Goal: Communication & Community: Answer question/provide support

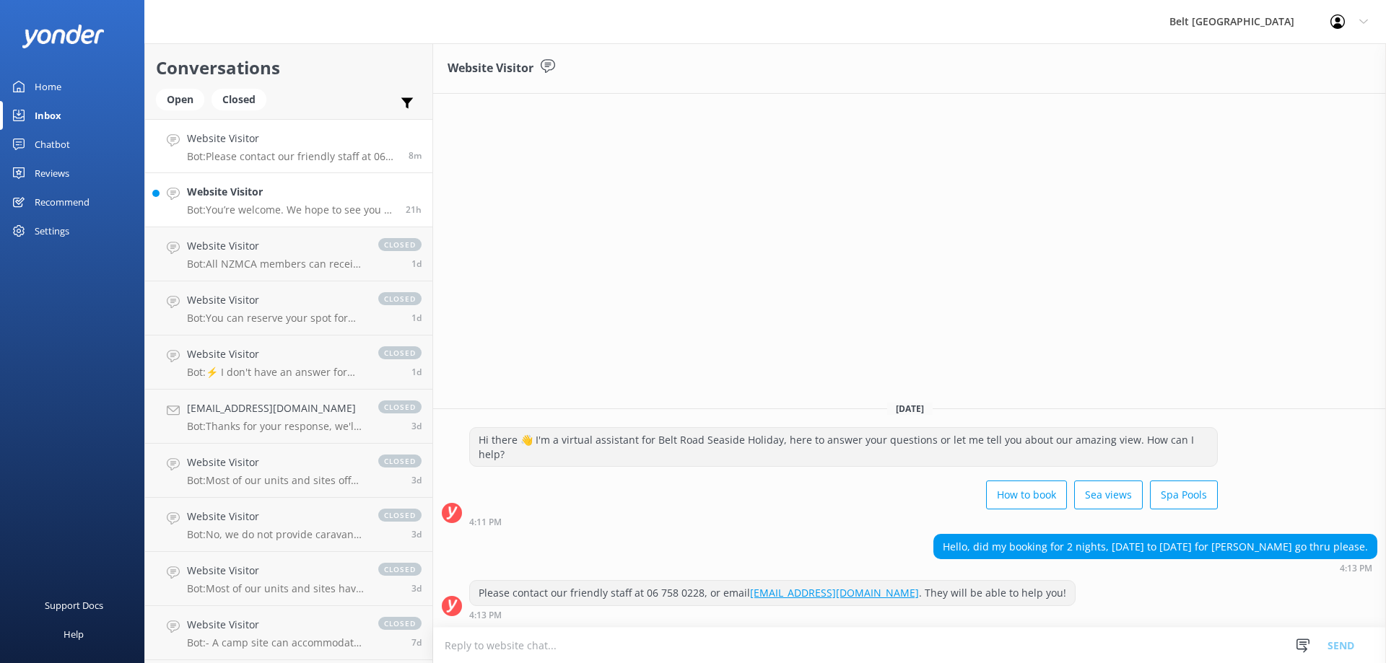
click at [250, 194] on h4 "Website Visitor" at bounding box center [291, 192] width 208 height 16
